Goal: Task Accomplishment & Management: Use online tool/utility

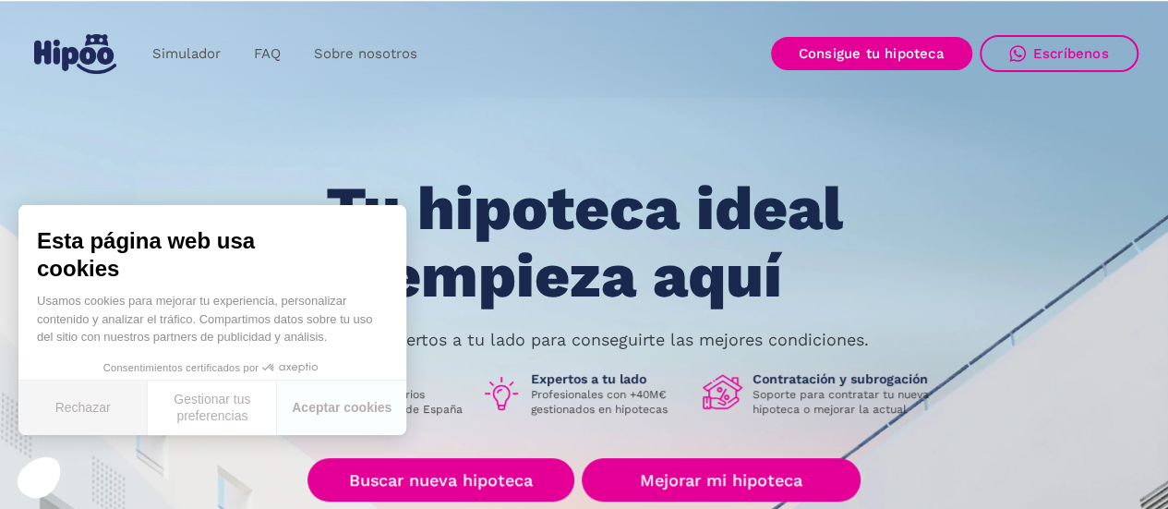
click at [75, 399] on button "Rechazar" at bounding box center [82, 407] width 129 height 54
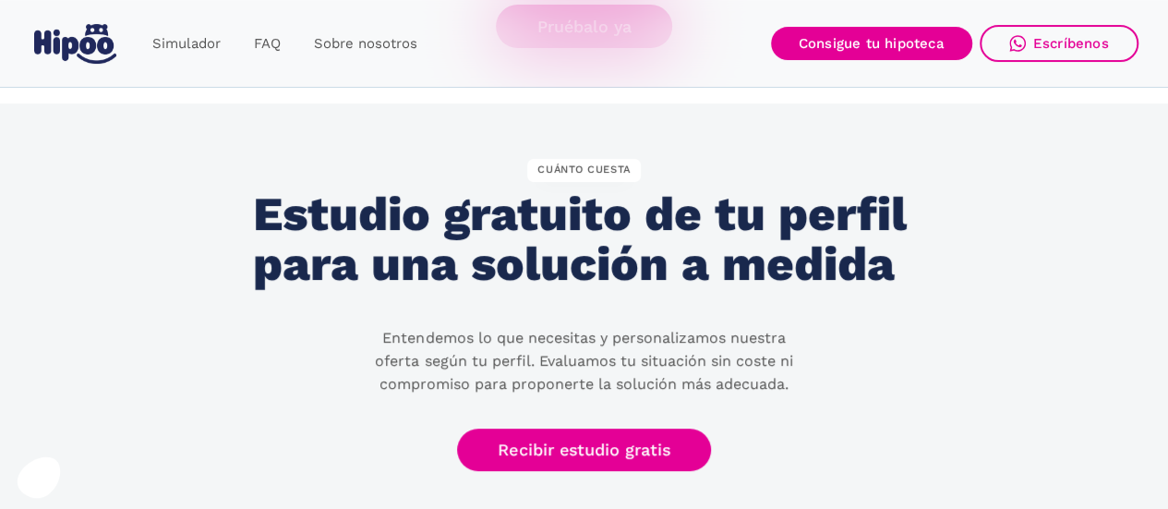
scroll to position [3723, 0]
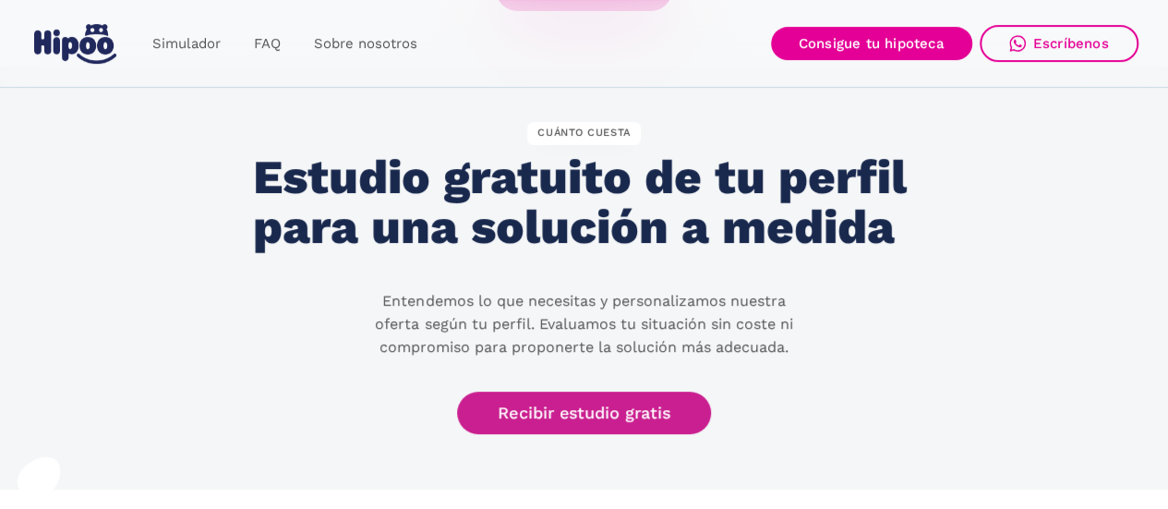
click at [625, 405] on link "Recibir estudio gratis" at bounding box center [584, 412] width 255 height 43
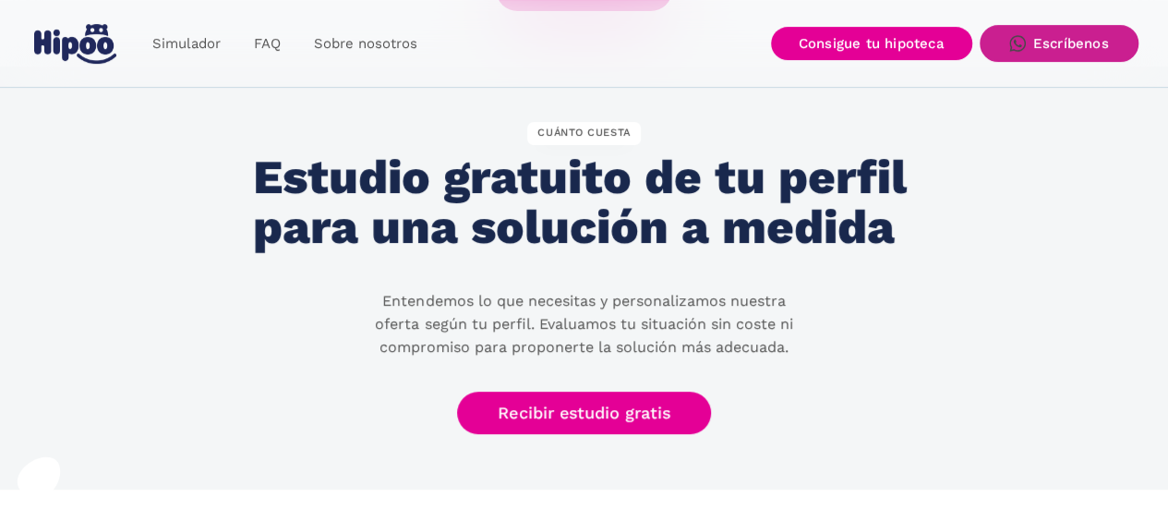
click at [1055, 44] on div "Escríbenos" at bounding box center [1071, 43] width 76 height 17
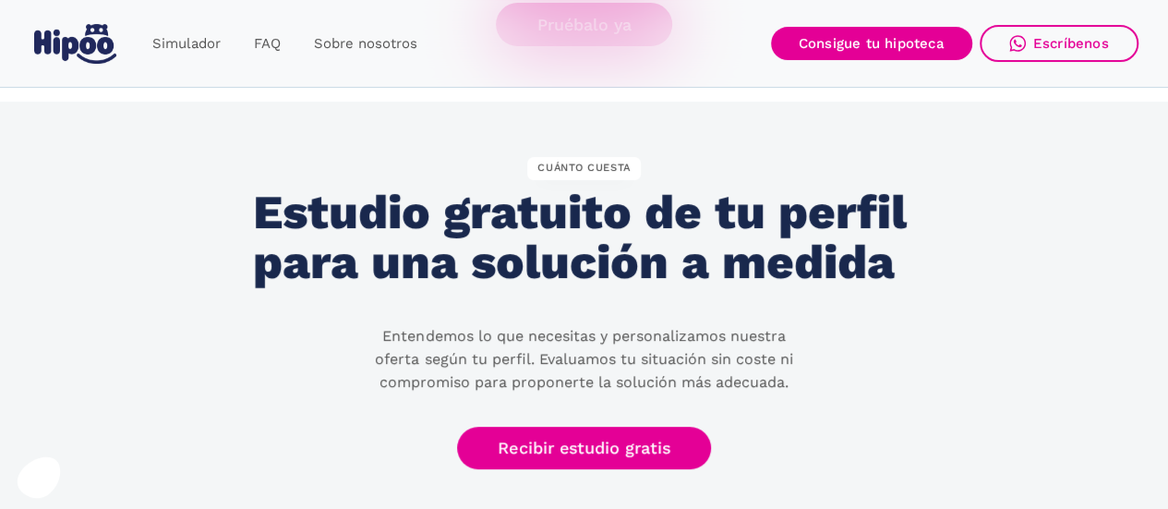
scroll to position [3686, 0]
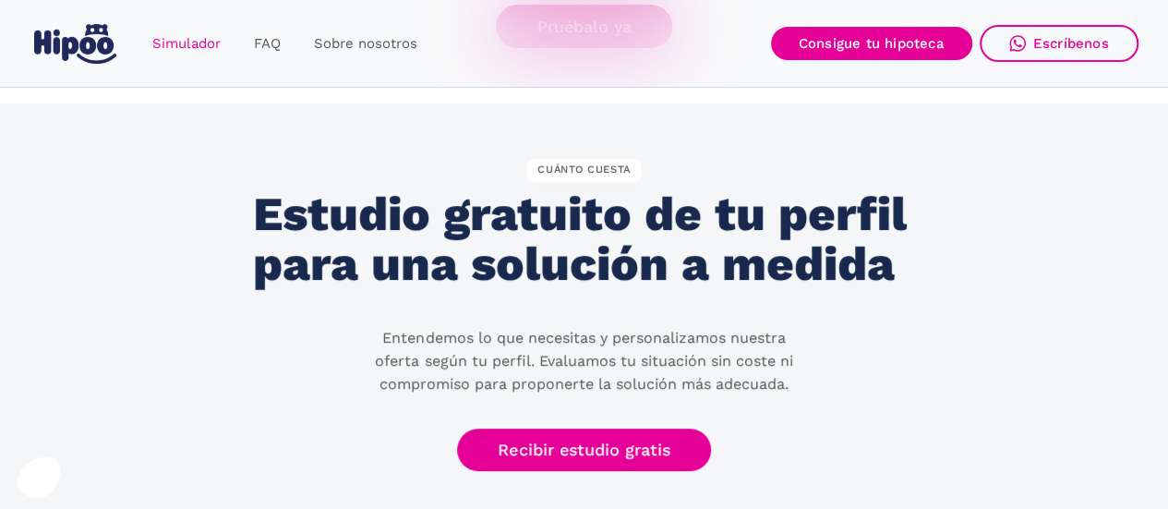
click at [189, 38] on link "Simulador" at bounding box center [187, 44] width 102 height 36
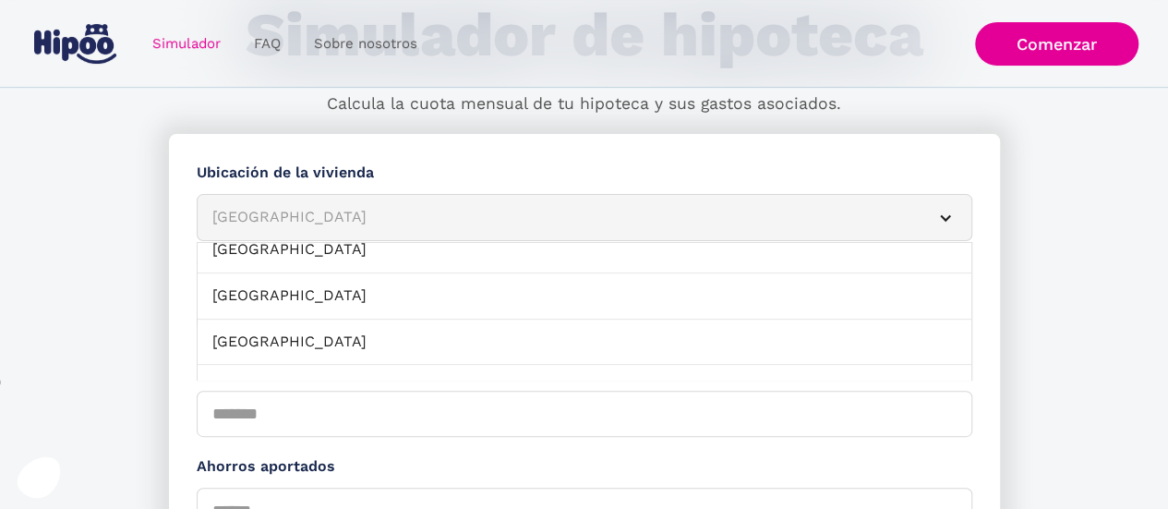
scroll to position [283, 0]
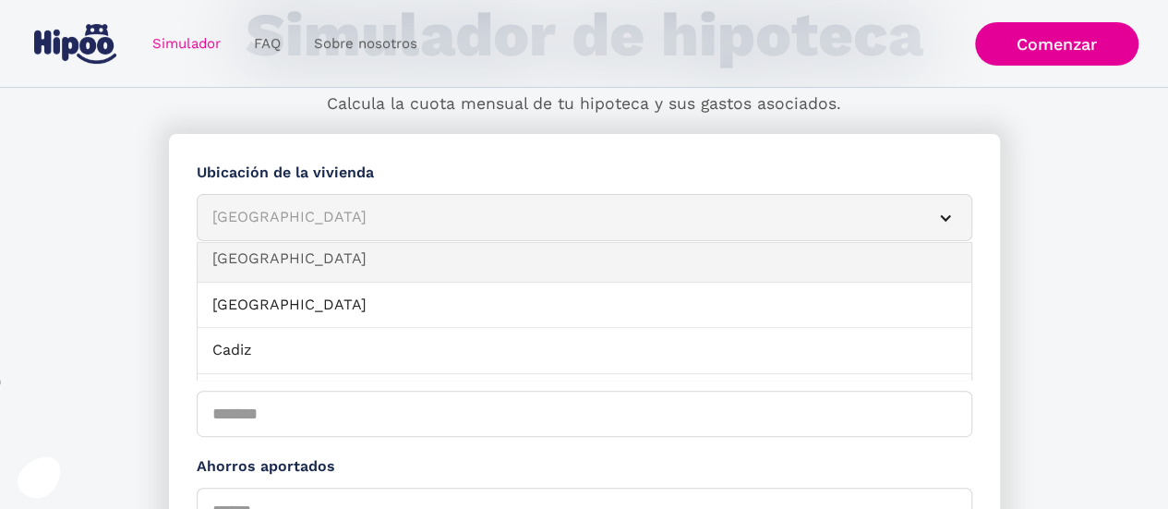
click at [849, 271] on link "Barcelona" at bounding box center [585, 259] width 774 height 46
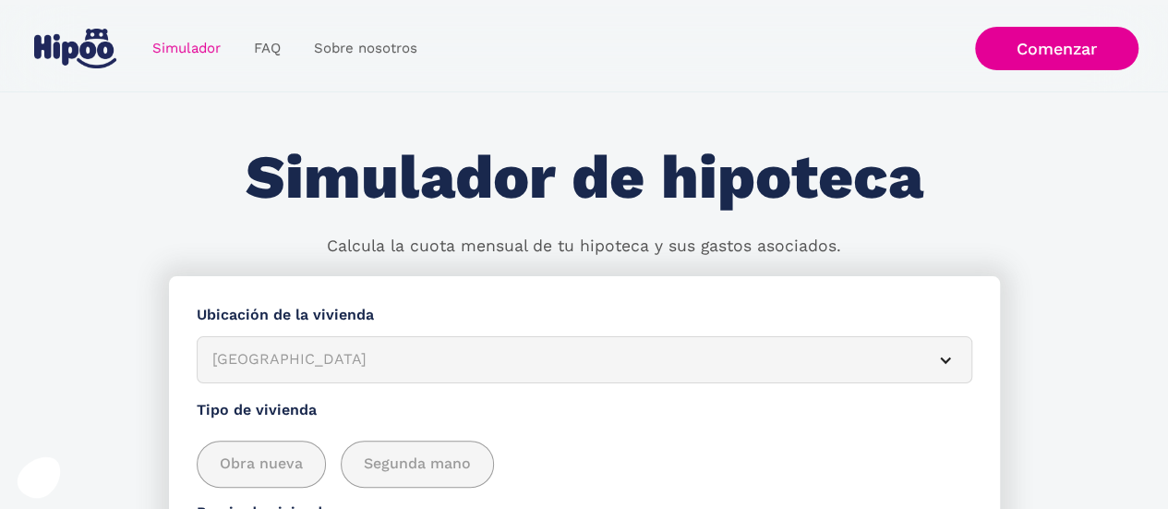
scroll to position [0, 0]
